Goal: Find specific page/section: Find specific page/section

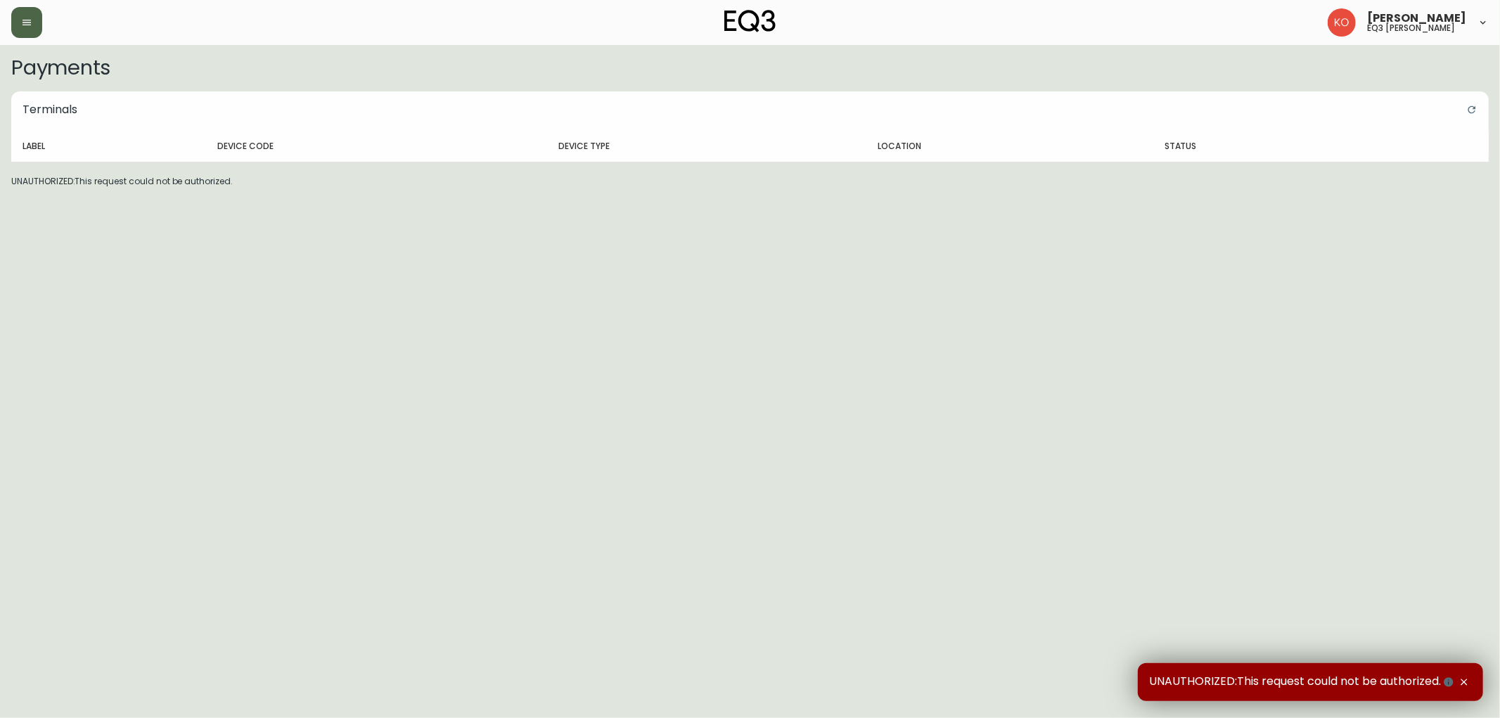
click at [32, 22] on button "button" at bounding box center [26, 22] width 31 height 31
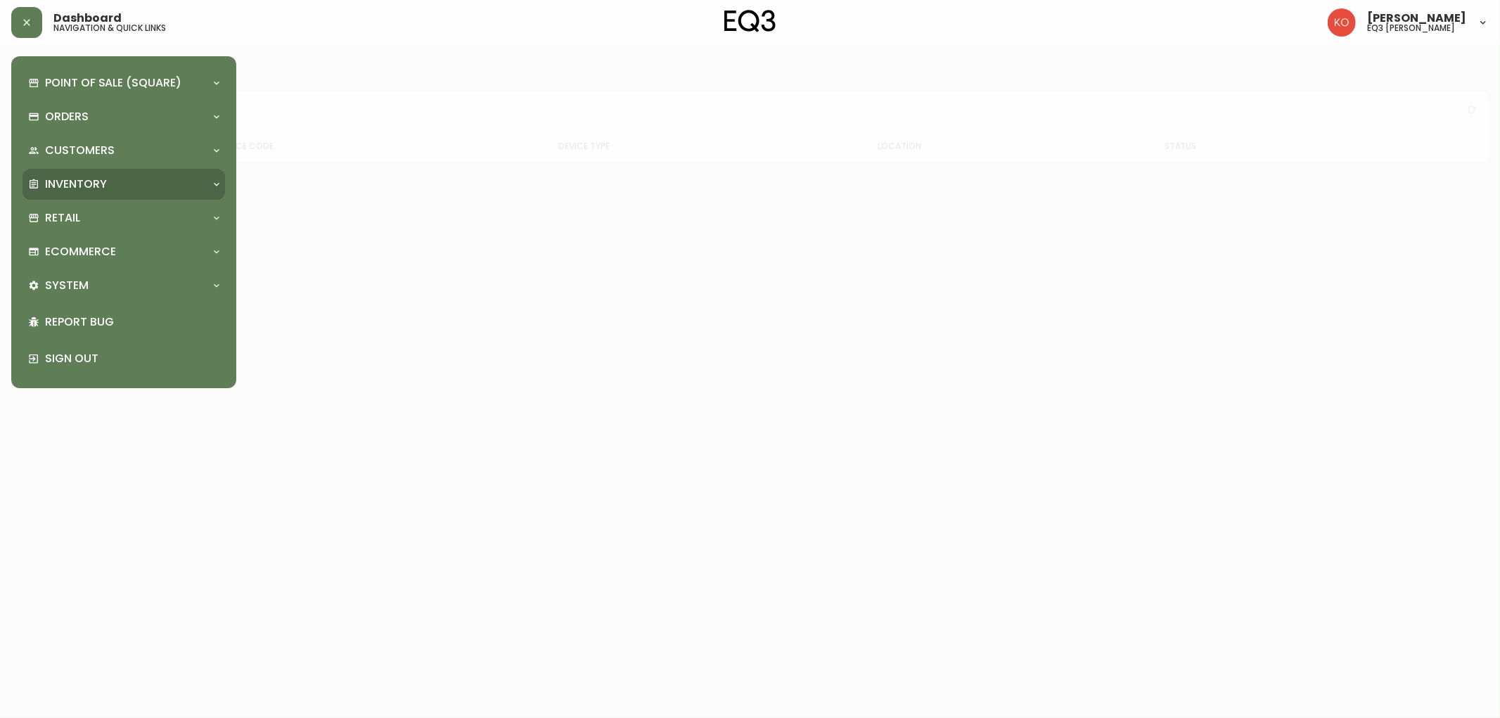
click at [114, 188] on div "Inventory" at bounding box center [116, 184] width 177 height 15
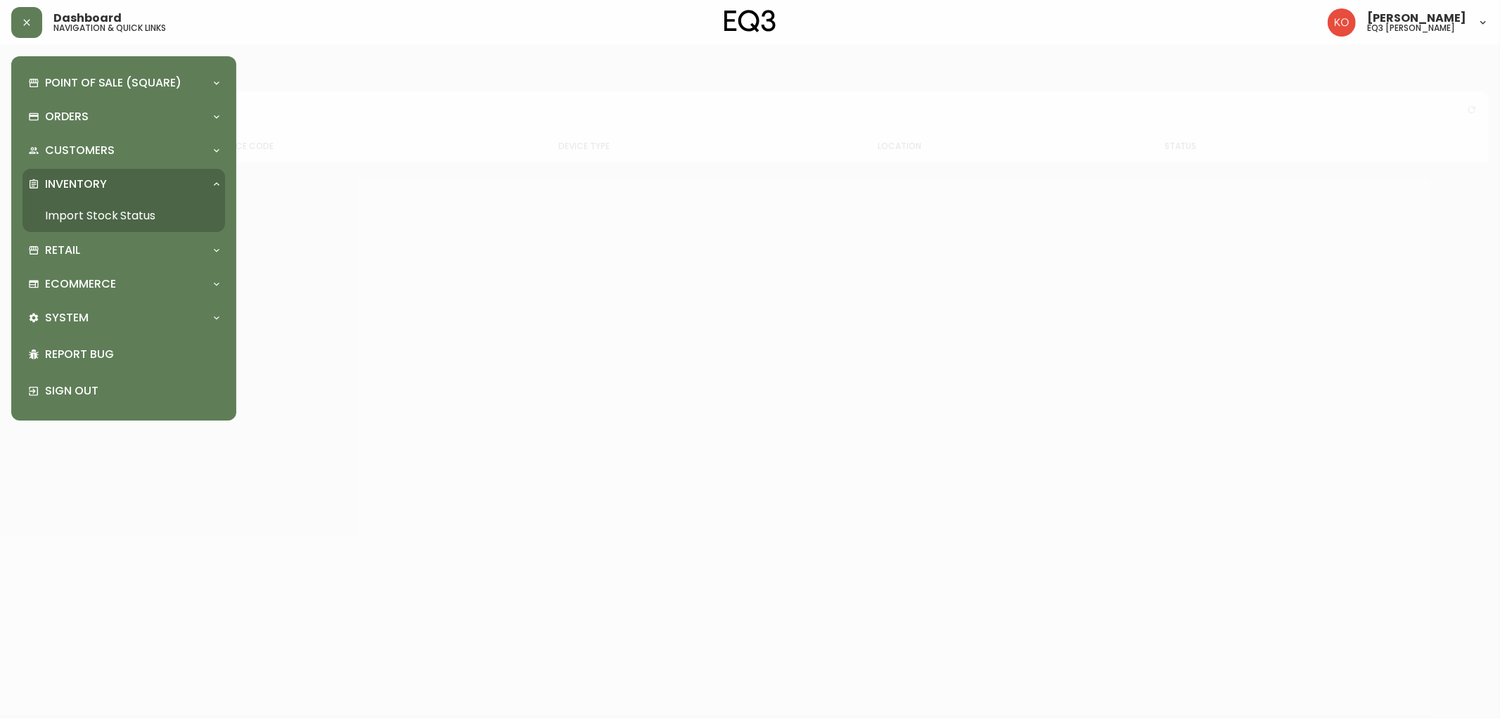
click at [129, 220] on link "Import Stock Status" at bounding box center [124, 216] width 203 height 32
